Goal: Transaction & Acquisition: Book appointment/travel/reservation

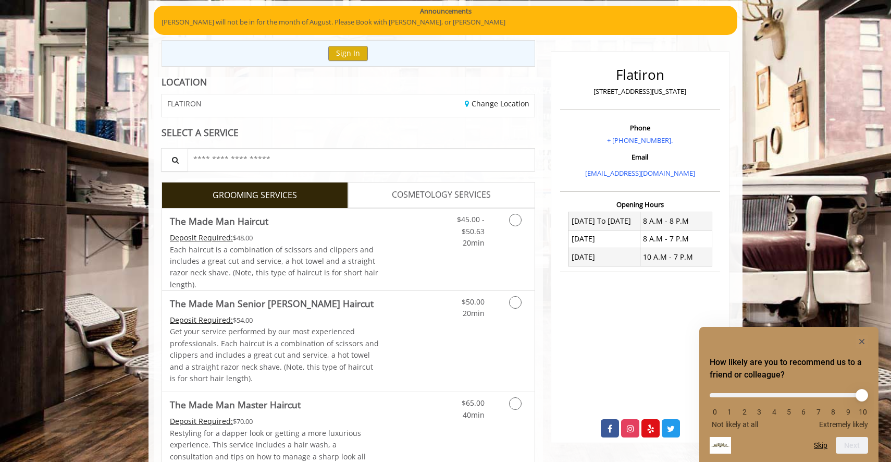
scroll to position [85, 0]
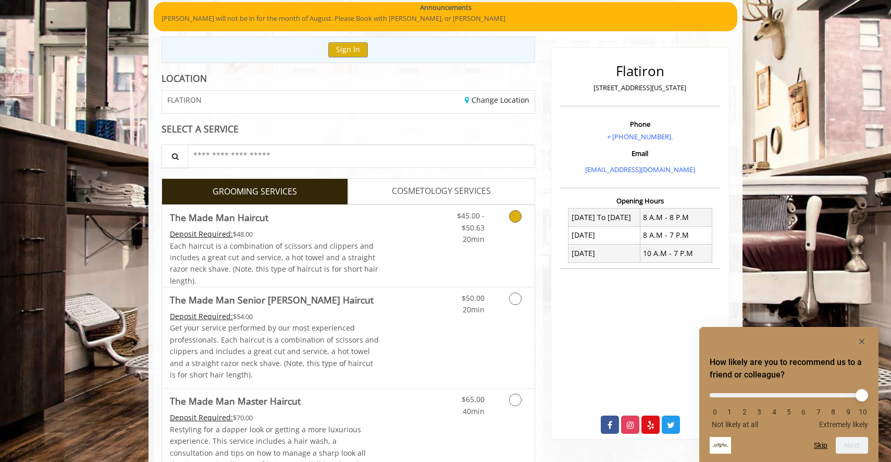
click at [456, 242] on link "$45.00 - $50.63 20min" at bounding box center [462, 225] width 43 height 40
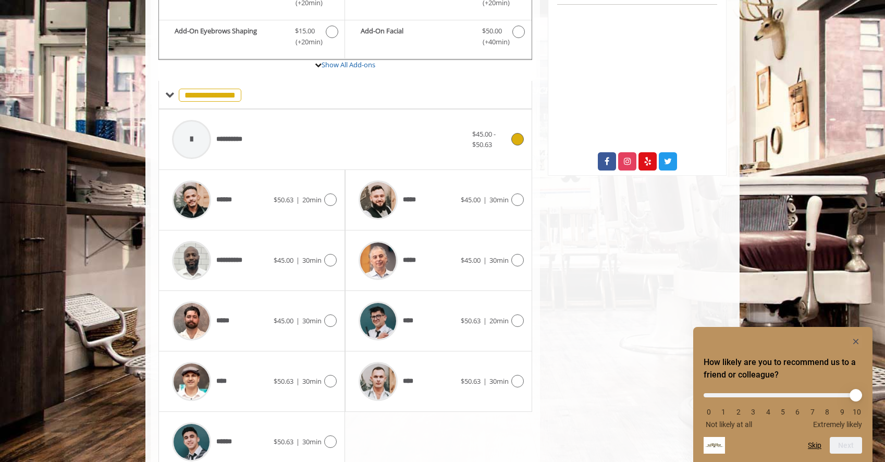
scroll to position [395, 0]
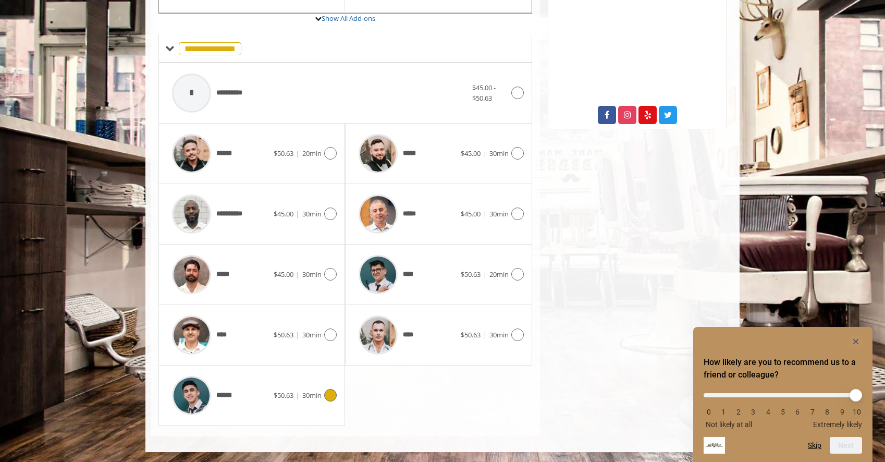
click at [324, 401] on div at bounding box center [328, 395] width 15 height 13
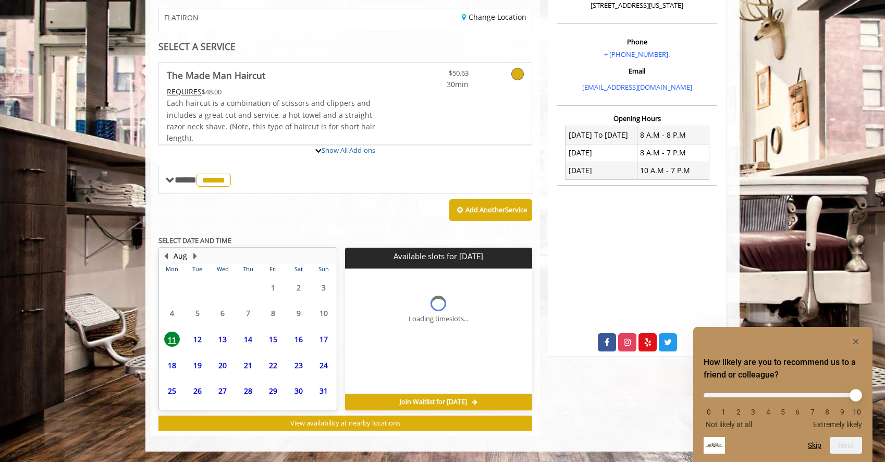
scroll to position [167, 0]
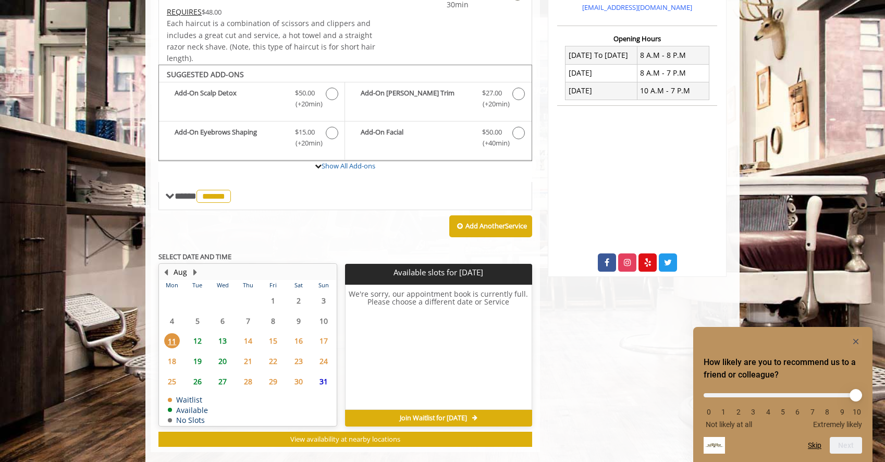
click at [274, 340] on span "15" at bounding box center [273, 340] width 16 height 15
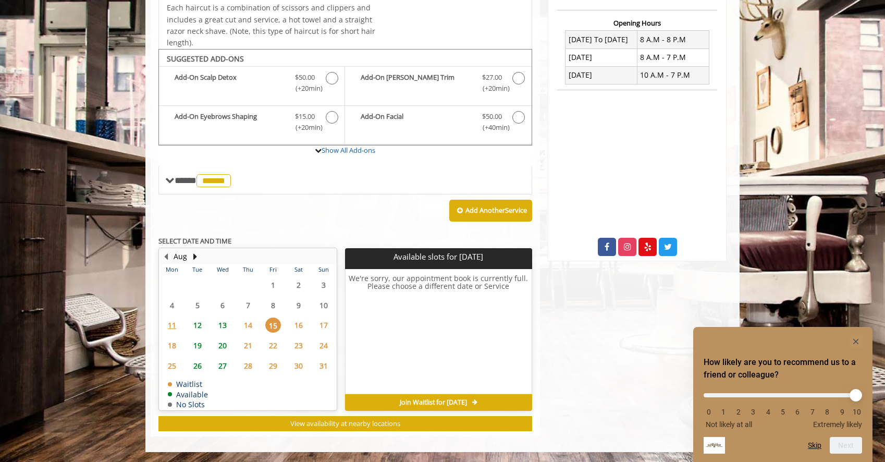
click at [254, 329] on span "14" at bounding box center [248, 324] width 16 height 15
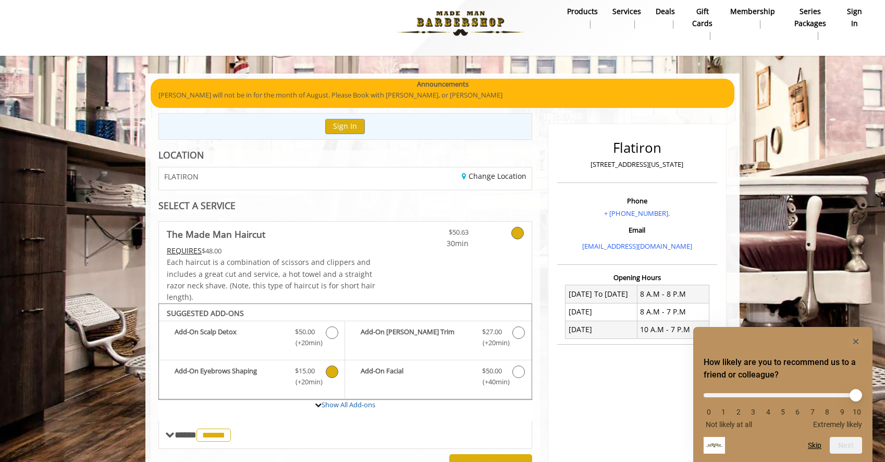
scroll to position [4, 0]
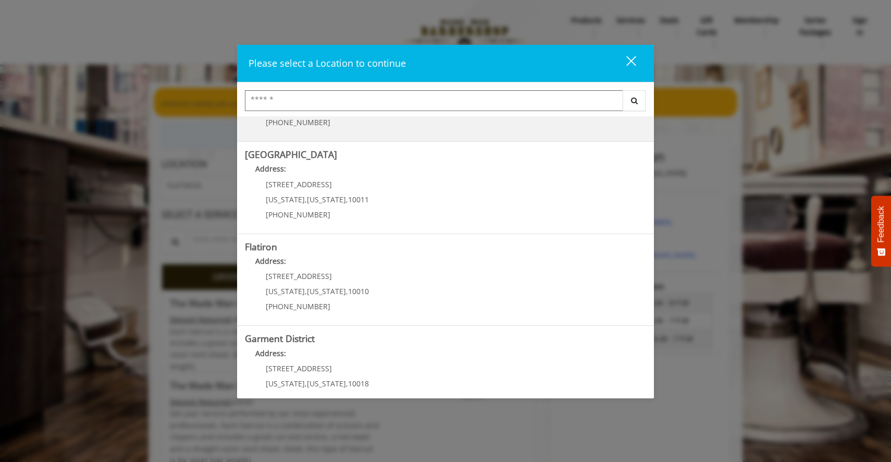
scroll to position [183, 0]
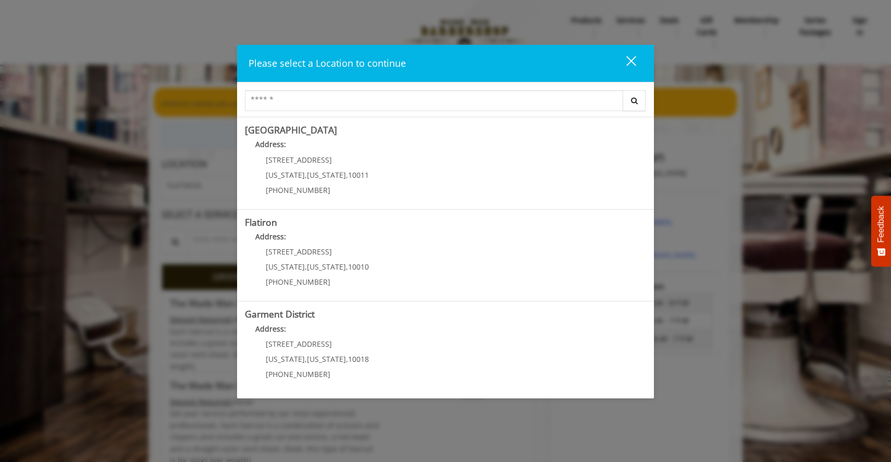
click at [626, 55] on button "close" at bounding box center [624, 63] width 35 height 21
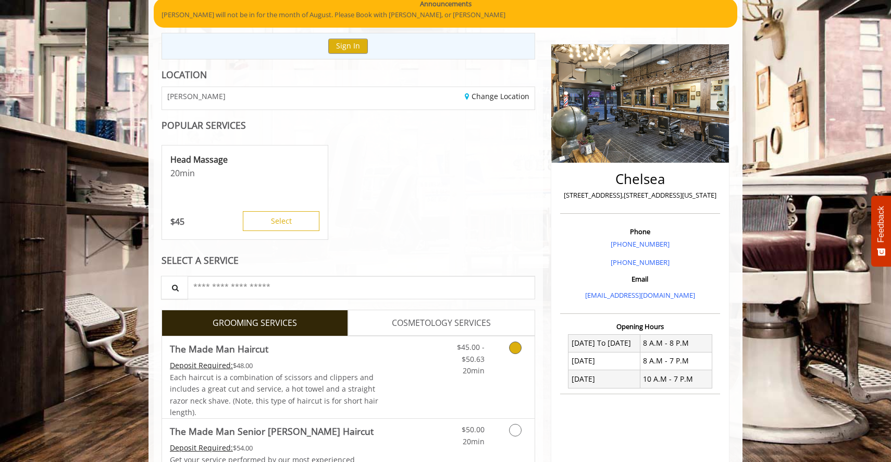
click at [500, 378] on div "$45.00 - $50.63 20min" at bounding box center [487, 377] width 93 height 82
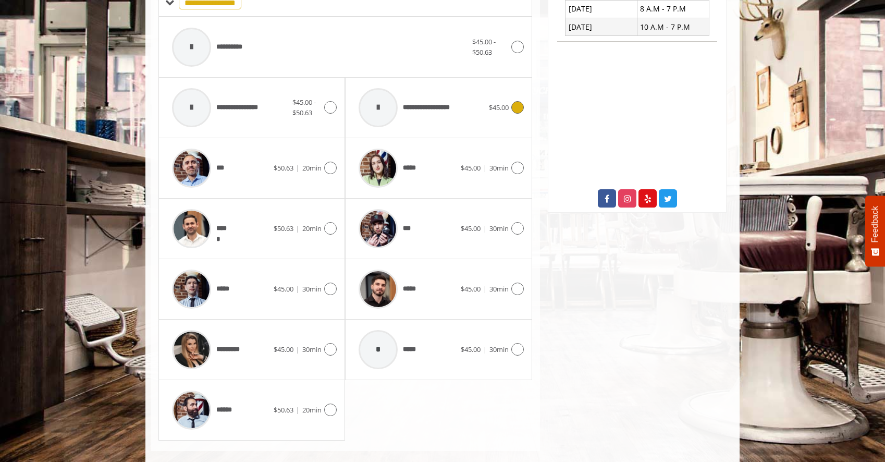
scroll to position [445, 0]
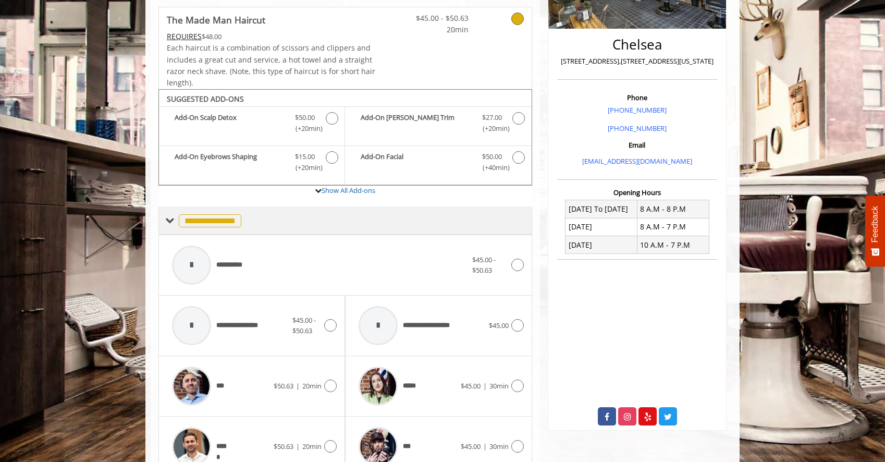
click at [202, 220] on span "**********" at bounding box center [210, 220] width 63 height 13
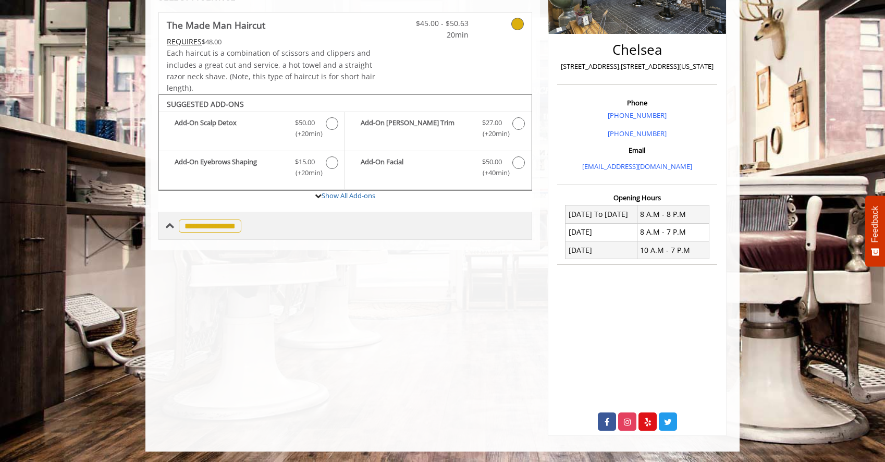
scroll to position [218, 0]
click at [221, 228] on span "**********" at bounding box center [210, 225] width 63 height 13
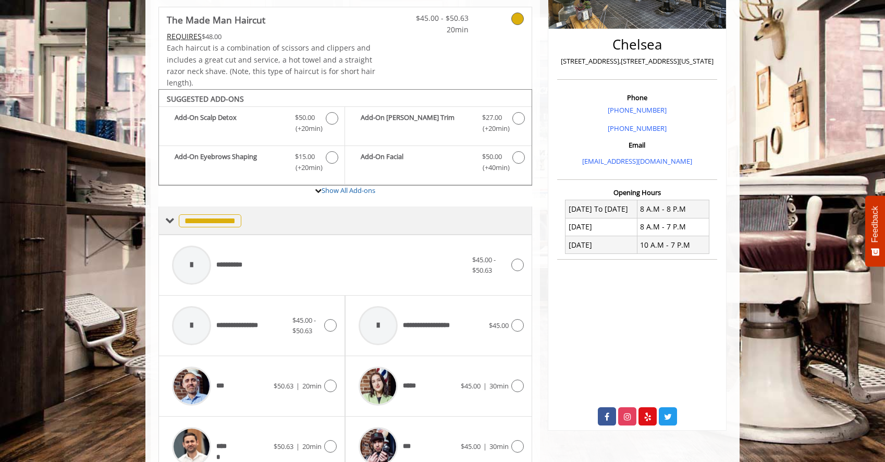
scroll to position [0, 0]
